Goal: Information Seeking & Learning: Find specific fact

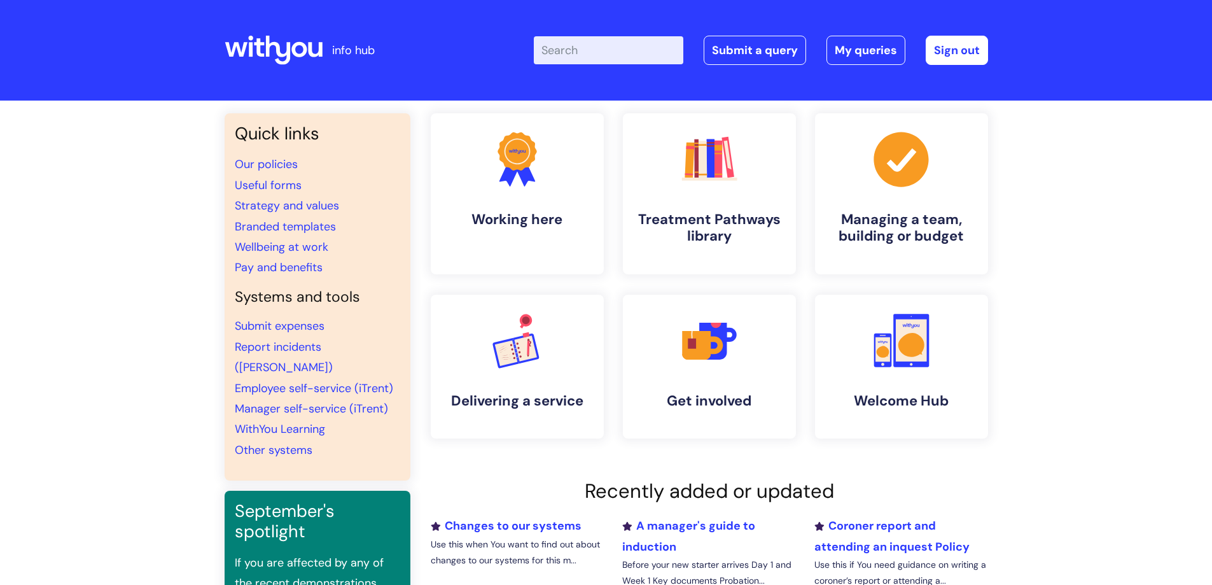
click at [613, 55] on input "Enter your search term here..." at bounding box center [608, 50] width 149 height 28
type input "wifi"
click button "Search" at bounding box center [0, 0] width 0 height 0
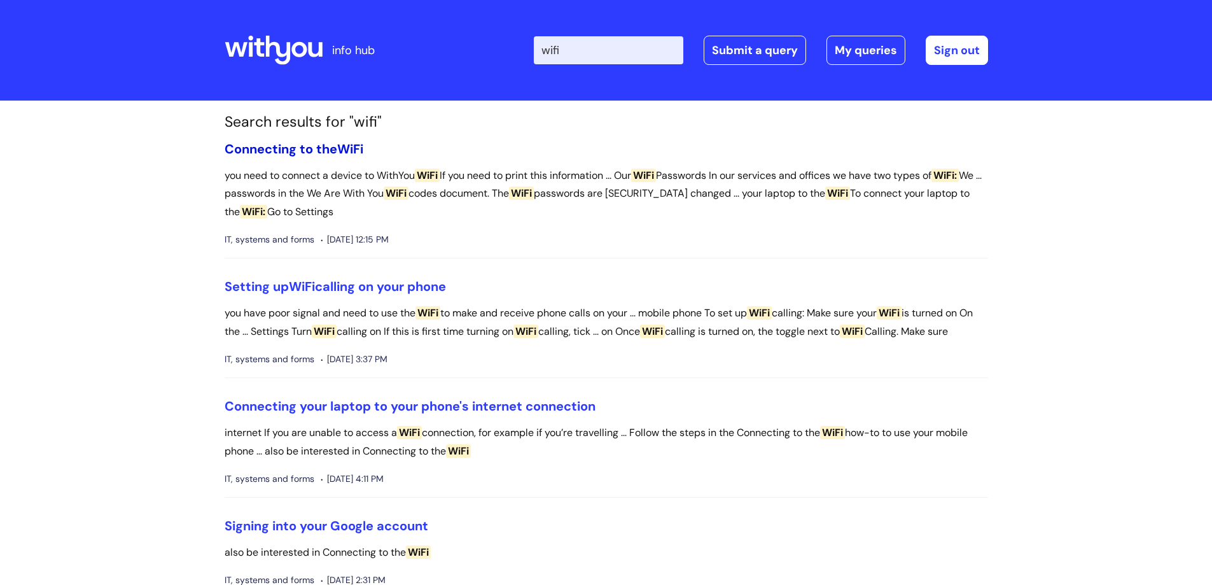
click at [313, 146] on link "Connecting to the WiFi" at bounding box center [294, 149] width 139 height 17
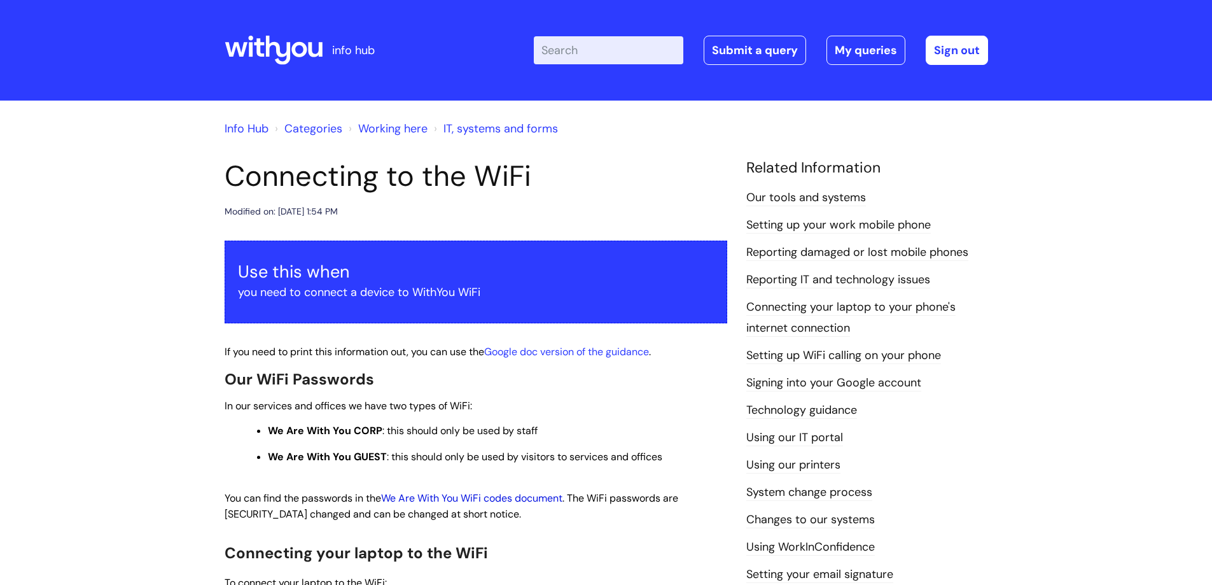
click at [503, 501] on link "We Are With You WiFi codes document" at bounding box center [471, 497] width 181 height 13
